Goal: Communication & Community: Answer question/provide support

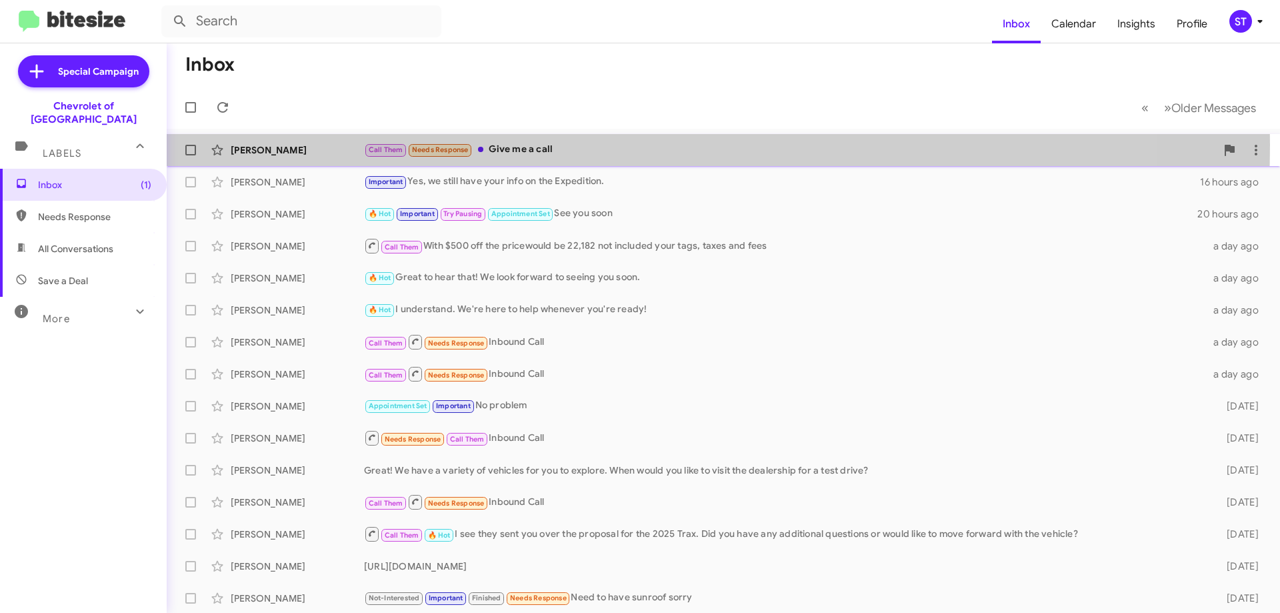
click at [536, 145] on div "Call Them Needs Response Give me a call" at bounding box center [790, 149] width 852 height 15
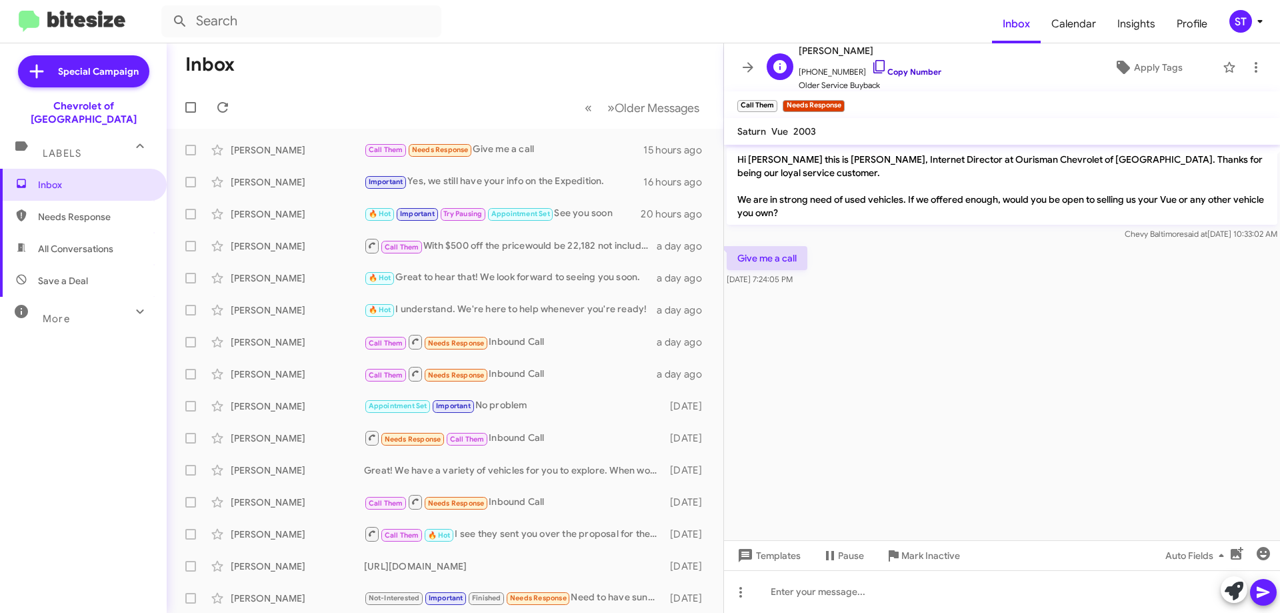
click at [873, 65] on icon at bounding box center [878, 66] width 11 height 13
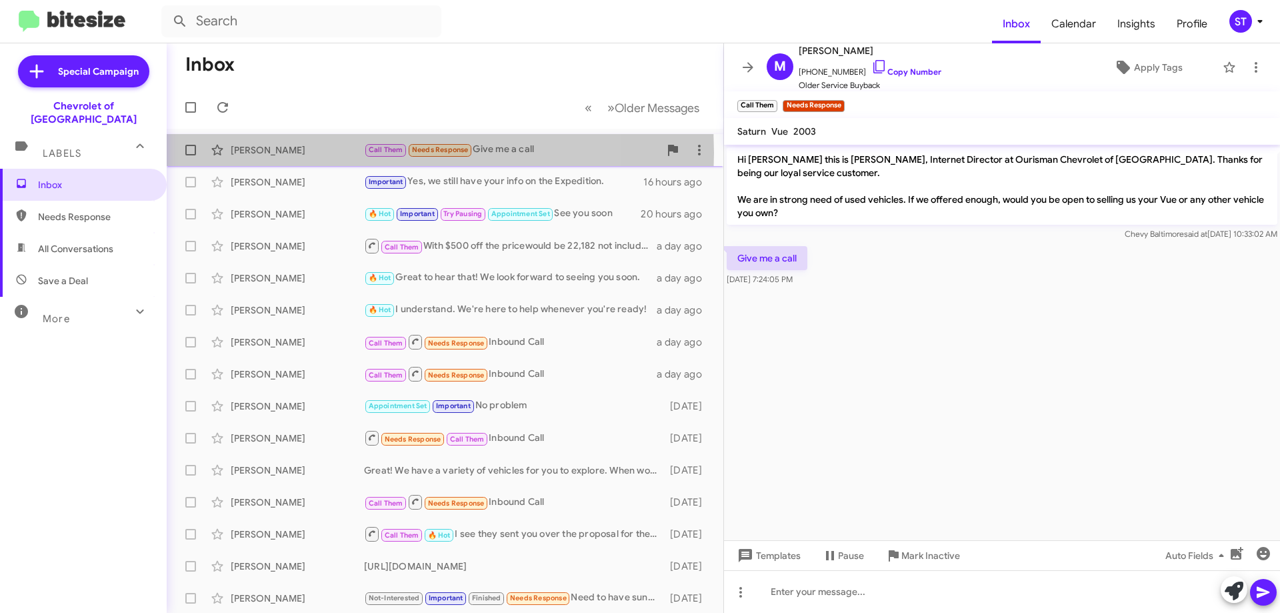
click at [329, 153] on div "[PERSON_NAME]" at bounding box center [297, 149] width 133 height 13
